Goal: Transaction & Acquisition: Obtain resource

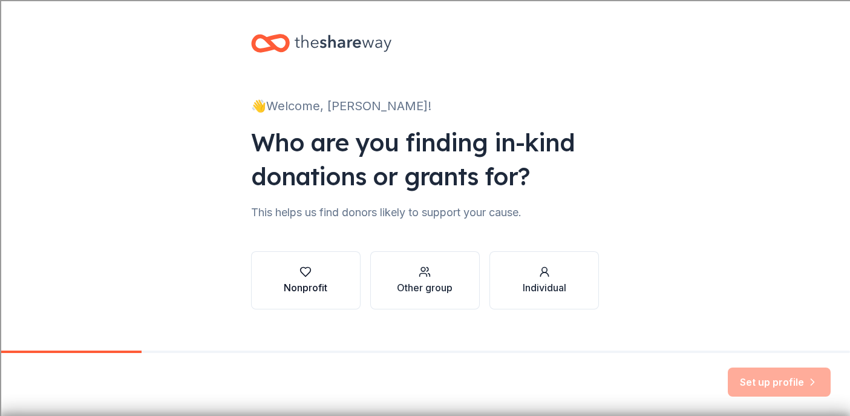
click at [307, 278] on div "Nonprofit" at bounding box center [306, 280] width 44 height 29
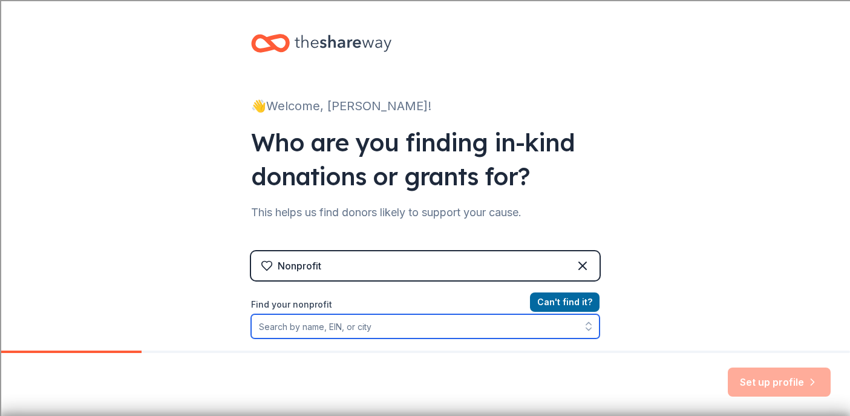
click at [382, 330] on input "Find your nonprofit" at bounding box center [425, 326] width 349 height 24
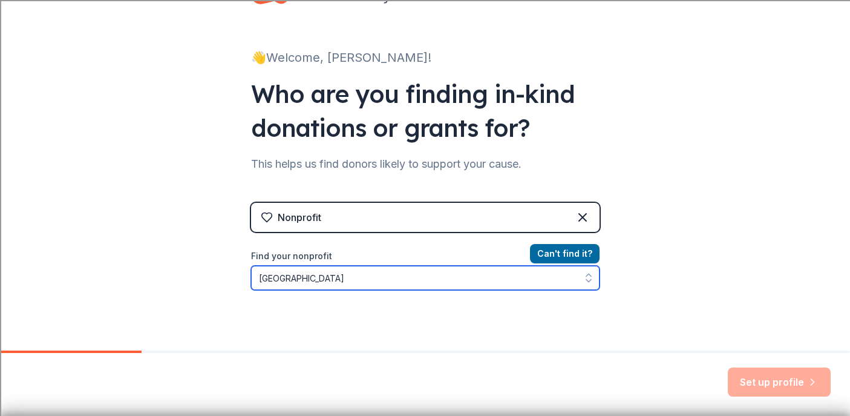
type input "[GEOGRAPHIC_DATA]"
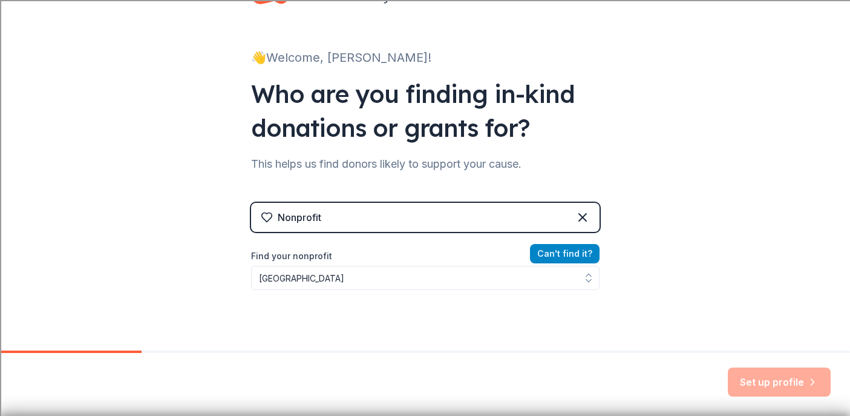
click at [551, 249] on button "Can ' t find it?" at bounding box center [565, 253] width 70 height 19
click at [552, 249] on button "Can ' t find it?" at bounding box center [565, 253] width 70 height 19
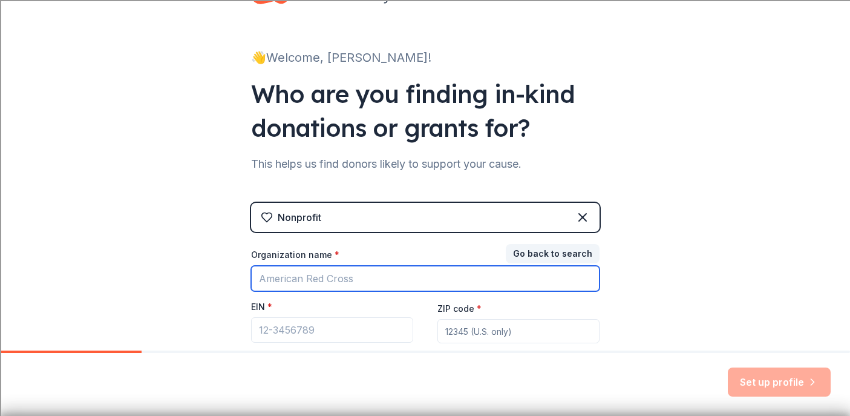
click at [356, 278] on input "Organization name *" at bounding box center [425, 278] width 349 height 25
type input "[GEOGRAPHIC_DATA]"
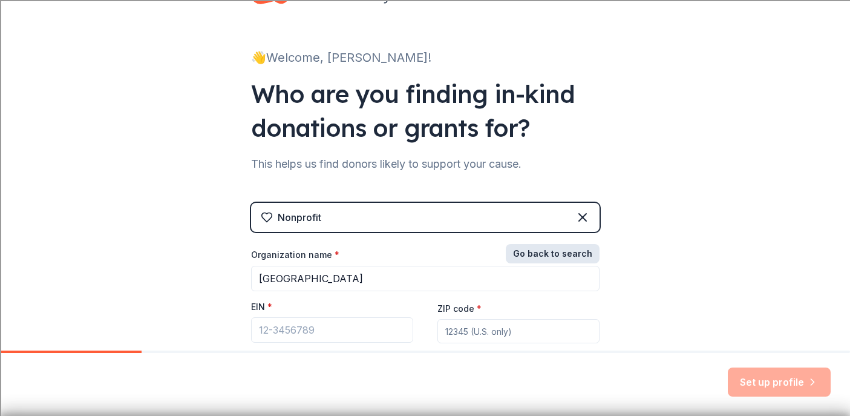
click at [525, 251] on button "Go back to search" at bounding box center [553, 253] width 94 height 19
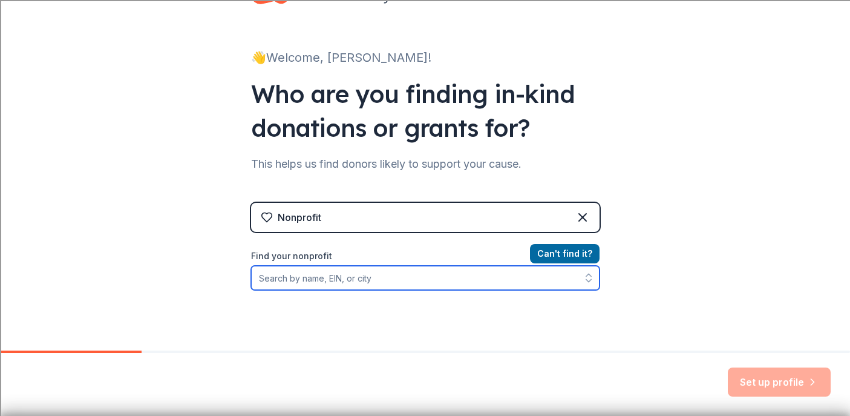
click at [376, 274] on input "Find your nonprofit" at bounding box center [425, 278] width 349 height 24
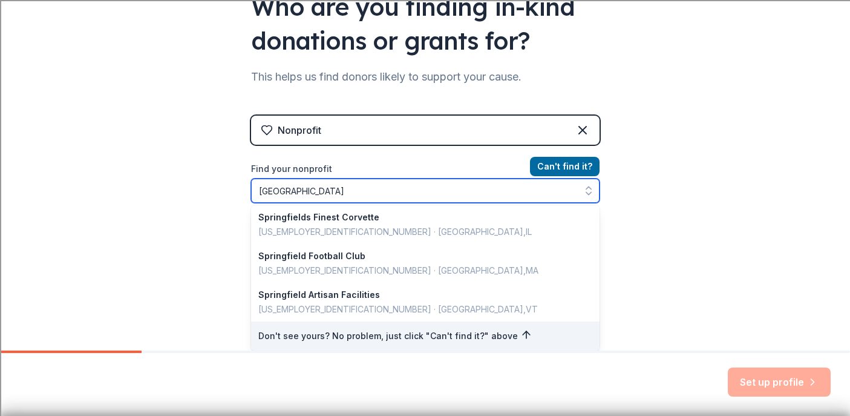
scroll to position [157, 0]
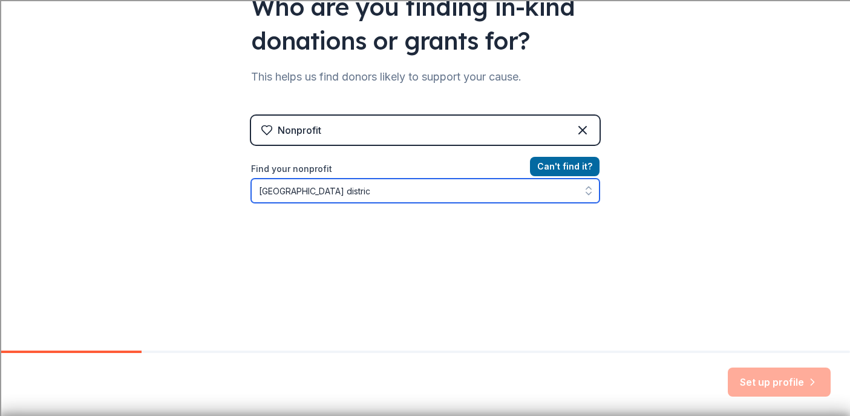
type input "[GEOGRAPHIC_DATA]"
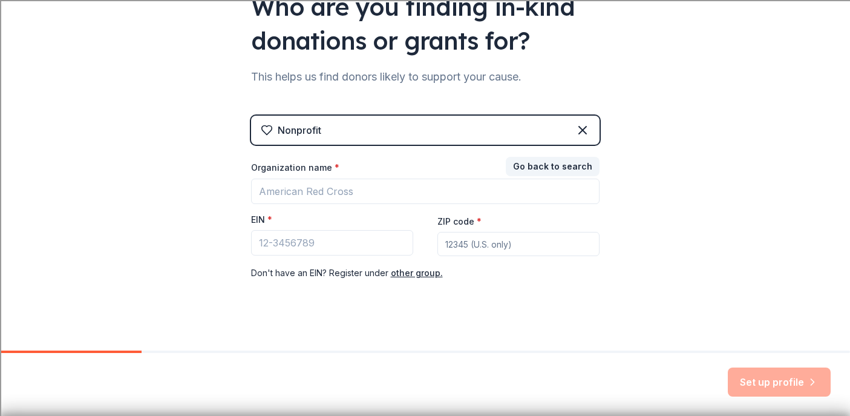
click at [297, 134] on div "Nonprofit" at bounding box center [300, 130] width 44 height 15
click at [577, 126] on icon at bounding box center [582, 130] width 15 height 15
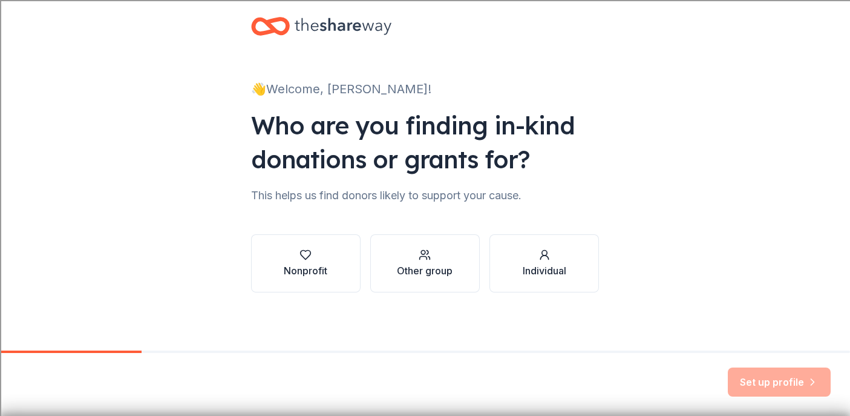
scroll to position [17, 0]
click at [416, 264] on div "Other group" at bounding box center [425, 270] width 56 height 15
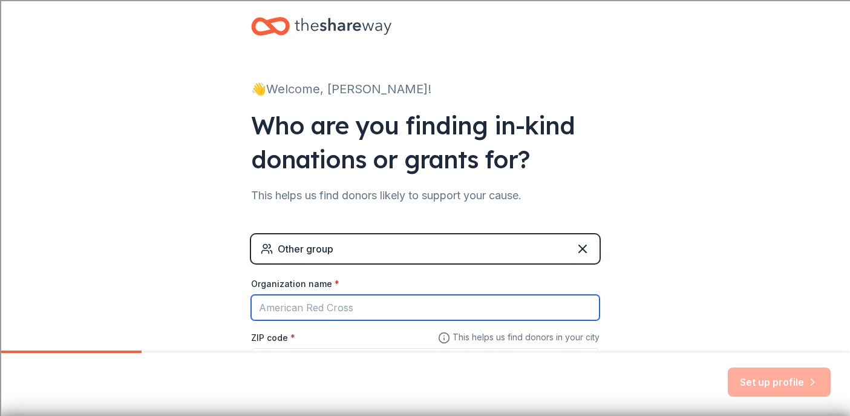
click at [332, 311] on input "Organization name *" at bounding box center [425, 307] width 349 height 25
type input "[GEOGRAPHIC_DATA]"
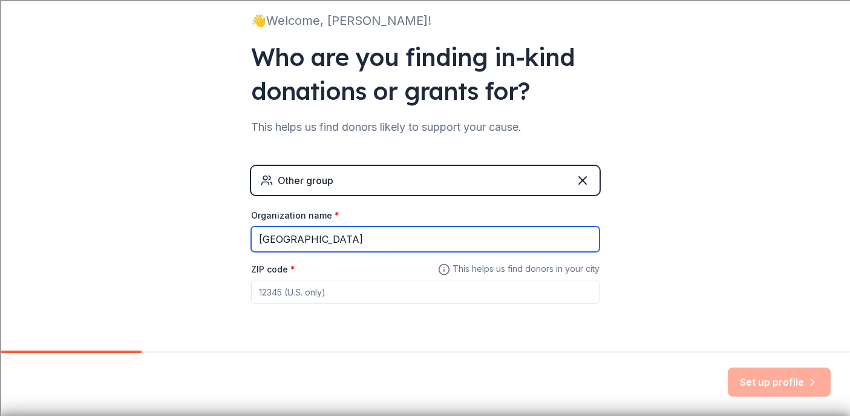
scroll to position [88, 0]
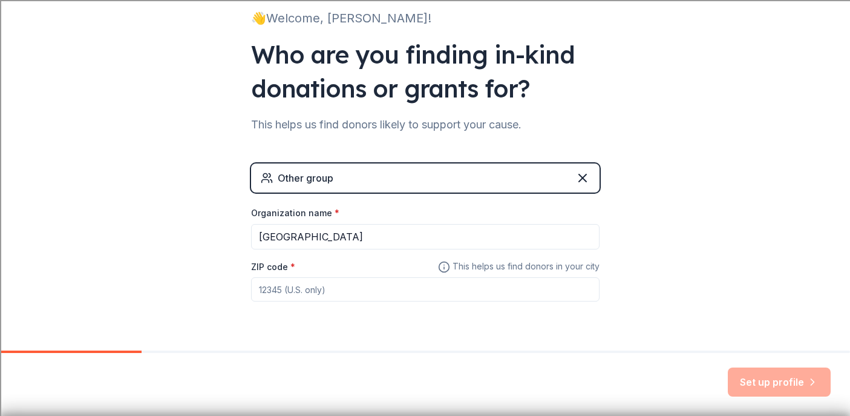
click at [321, 290] on input "ZIP code *" at bounding box center [425, 289] width 349 height 24
type input "45505"
click at [775, 388] on button "Set up profile" at bounding box center [779, 381] width 103 height 29
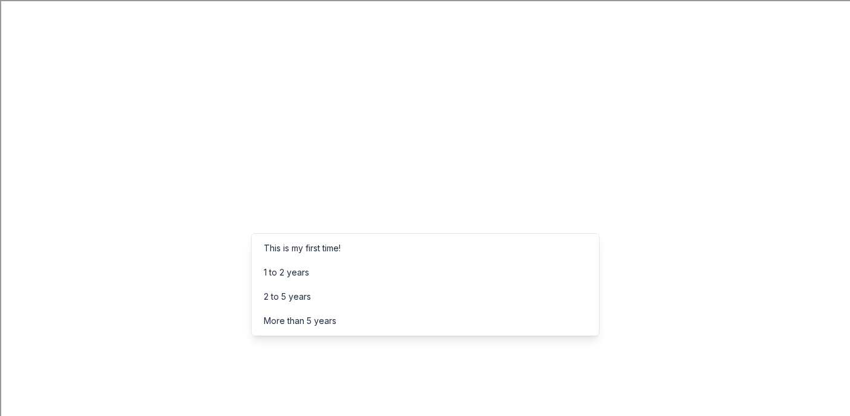
click at [345, 249] on div "This is my first time!" at bounding box center [425, 248] width 343 height 24
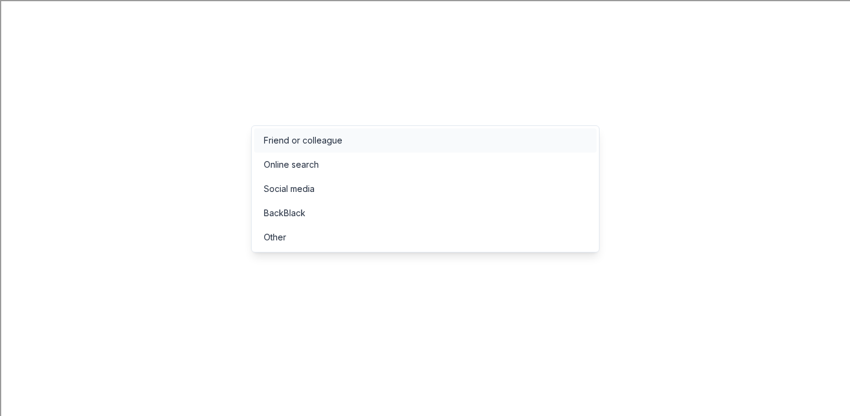
click at [329, 139] on div "Friend or colleague" at bounding box center [303, 140] width 79 height 15
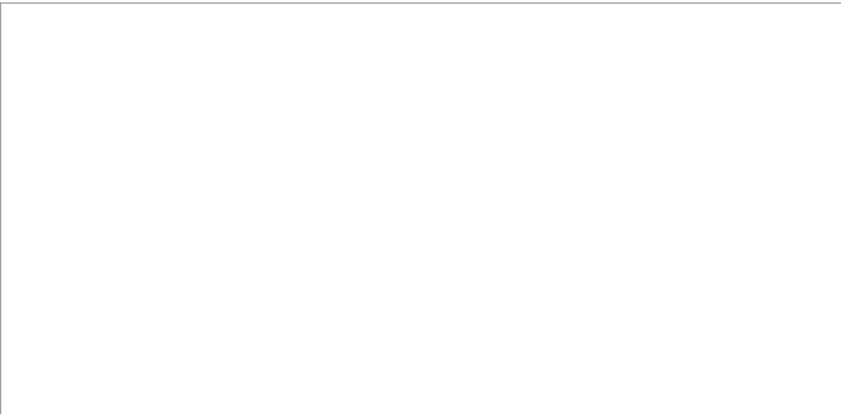
scroll to position [95, 0]
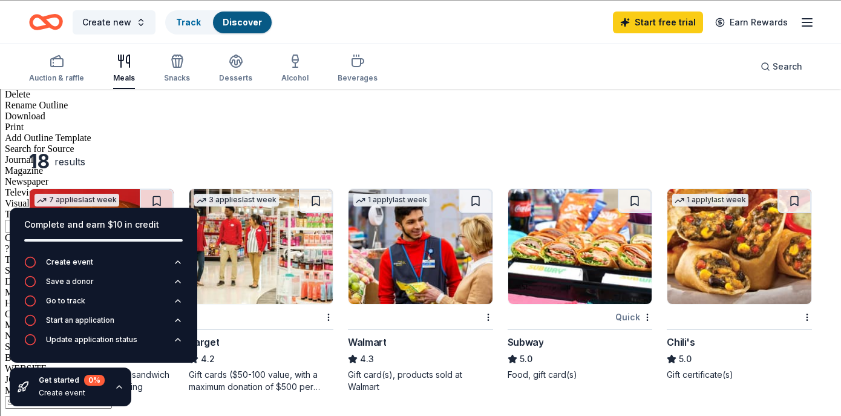
scroll to position [434, 0]
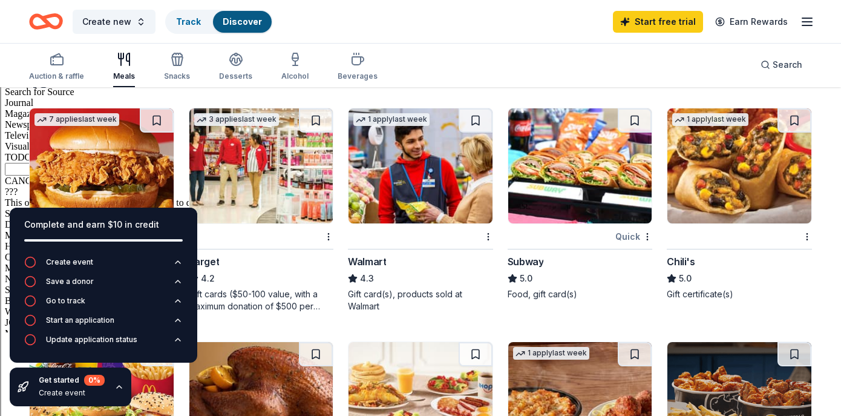
scroll to position [502, 0]
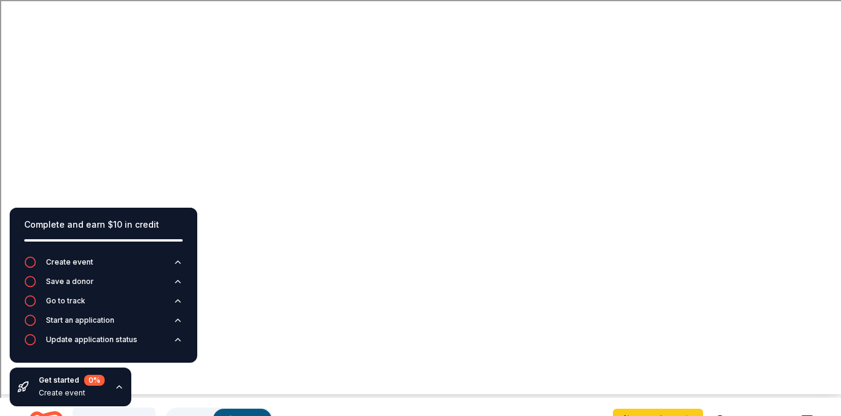
scroll to position [0, 0]
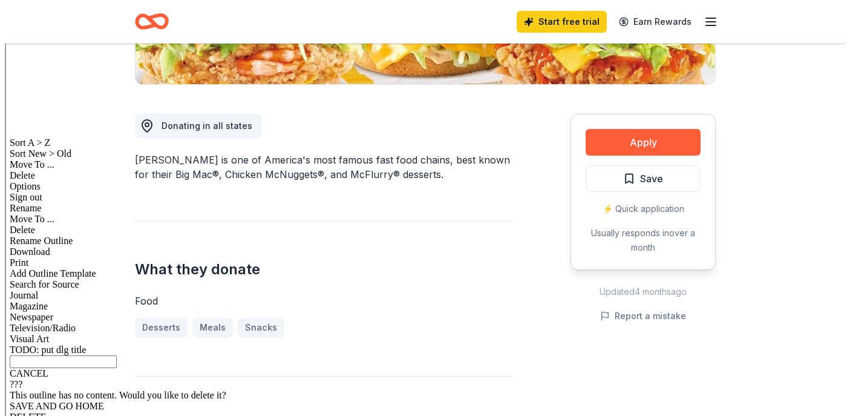
scroll to position [280, 0]
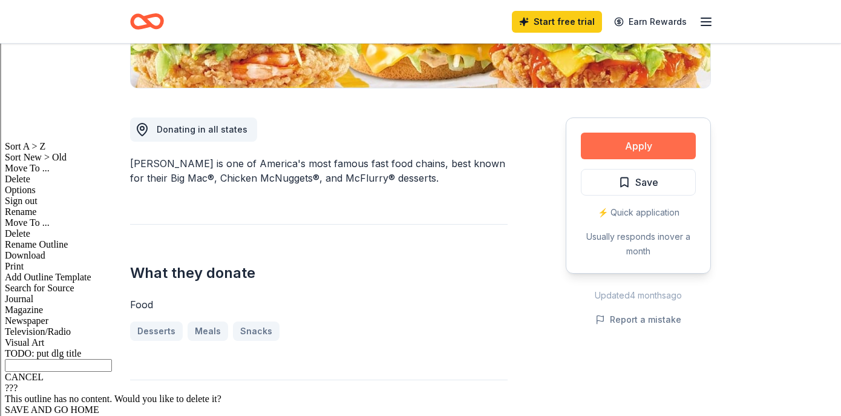
click at [661, 143] on button "Apply" at bounding box center [638, 146] width 115 height 27
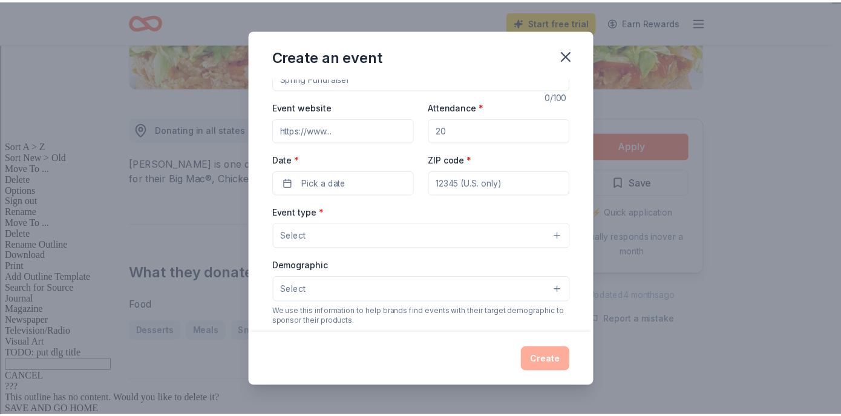
scroll to position [0, 0]
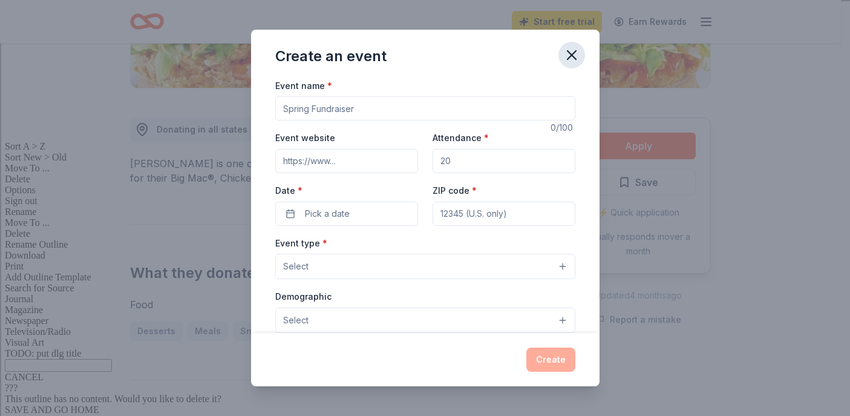
click at [566, 57] on icon "button" at bounding box center [571, 55] width 17 height 17
